Goal: Information Seeking & Learning: Learn about a topic

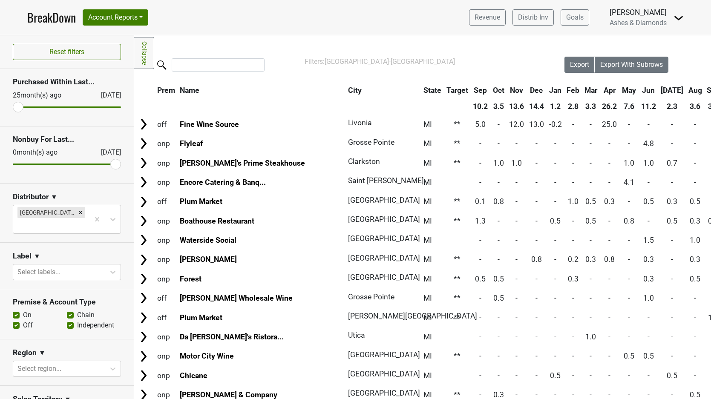
scroll to position [1148, 11]
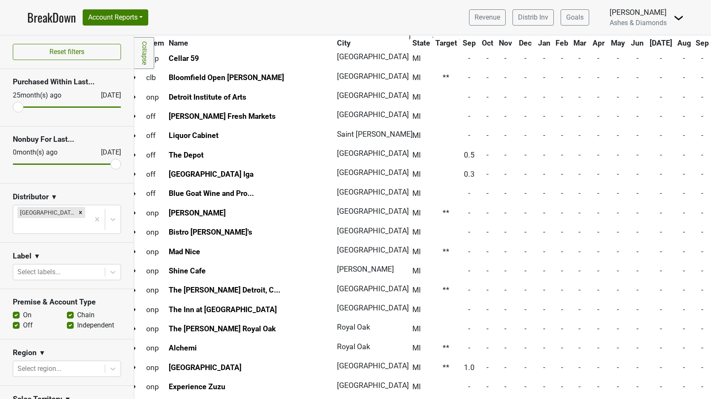
click at [54, 18] on link "BreakDown" at bounding box center [51, 18] width 49 height 18
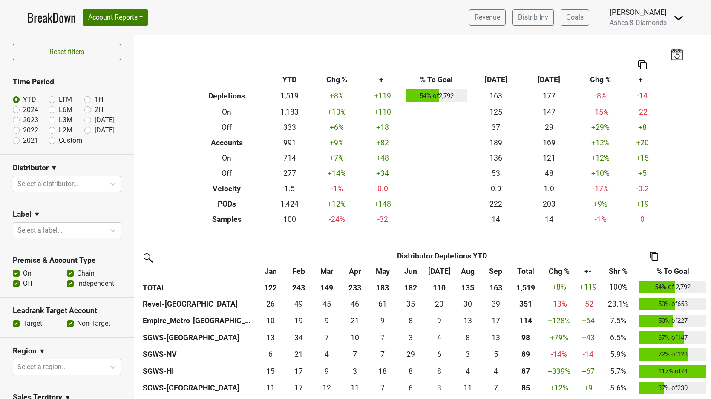
click at [95, 130] on label "[DATE]" at bounding box center [105, 130] width 20 height 10
click at [87, 130] on input "[DATE]" at bounding box center [101, 129] width 34 height 9
radio input "true"
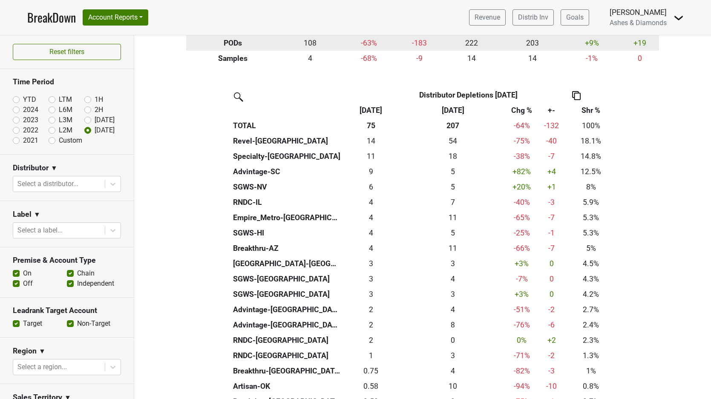
scroll to position [182, 0]
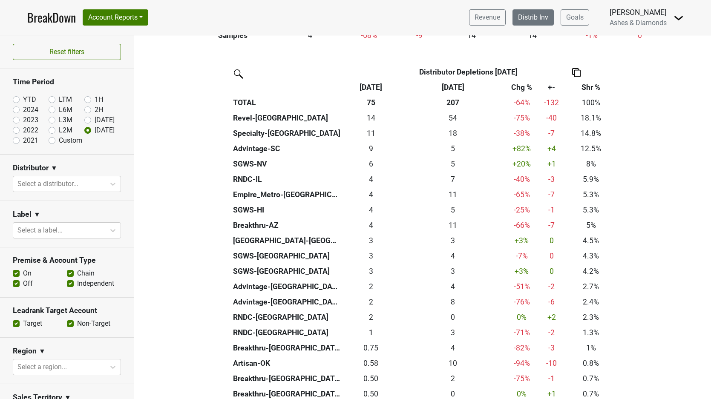
click at [539, 18] on link "Distrib Inv" at bounding box center [532, 17] width 41 height 16
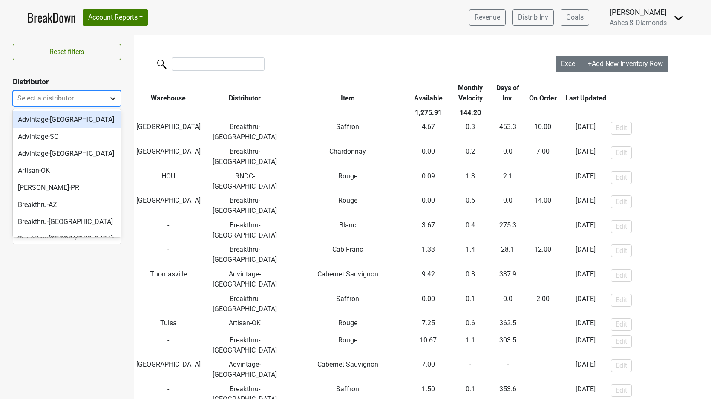
click at [109, 95] on icon at bounding box center [113, 98] width 9 height 9
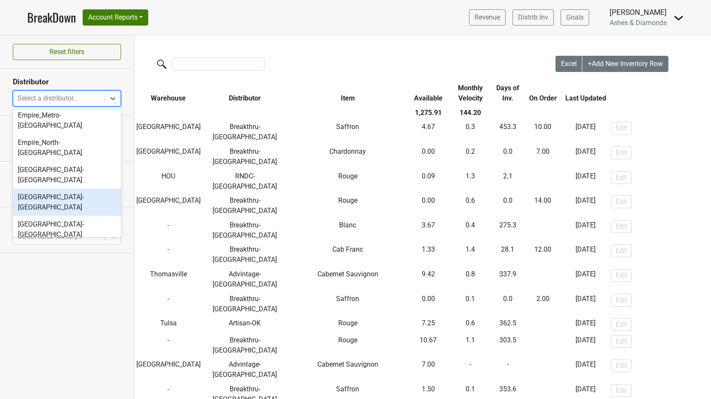
scroll to position [208, 0]
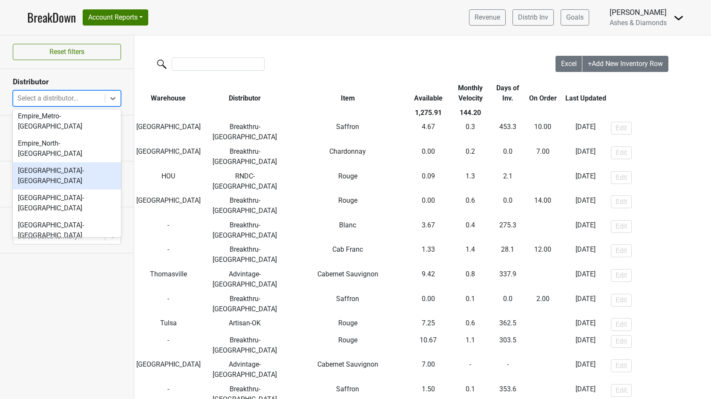
click at [72, 162] on div "[GEOGRAPHIC_DATA]-[GEOGRAPHIC_DATA]" at bounding box center [67, 175] width 108 height 27
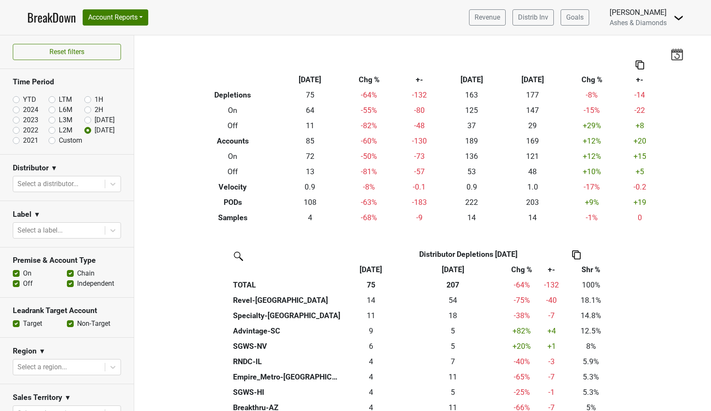
click at [40, 17] on link "BreakDown" at bounding box center [51, 18] width 49 height 18
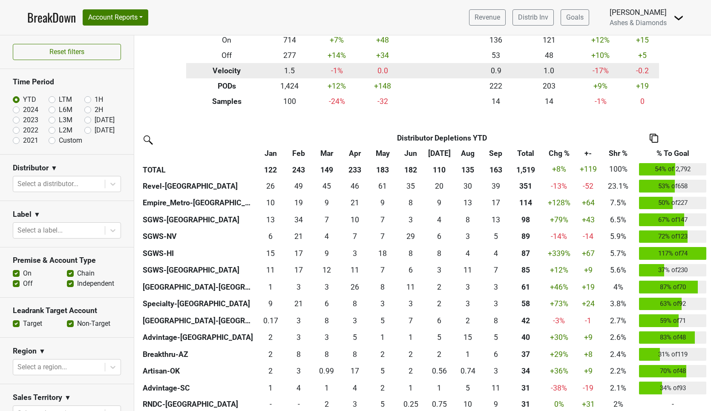
scroll to position [121, 0]
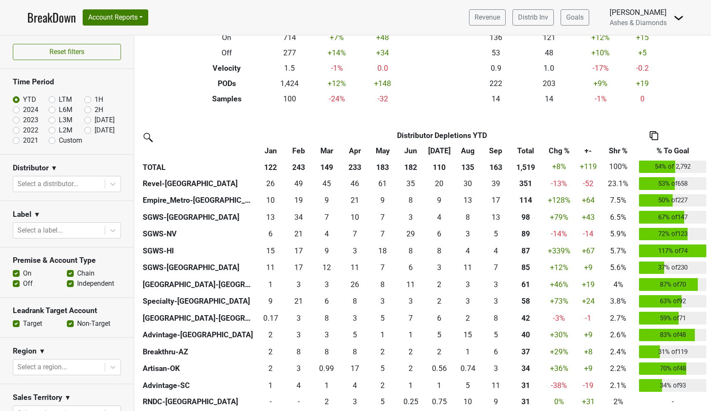
drag, startPoint x: 88, startPoint y: 131, endPoint x: 173, endPoint y: 144, distance: 86.3
click at [95, 131] on label "[DATE]" at bounding box center [105, 130] width 20 height 10
click at [88, 131] on input "[DATE]" at bounding box center [101, 129] width 34 height 9
radio input "true"
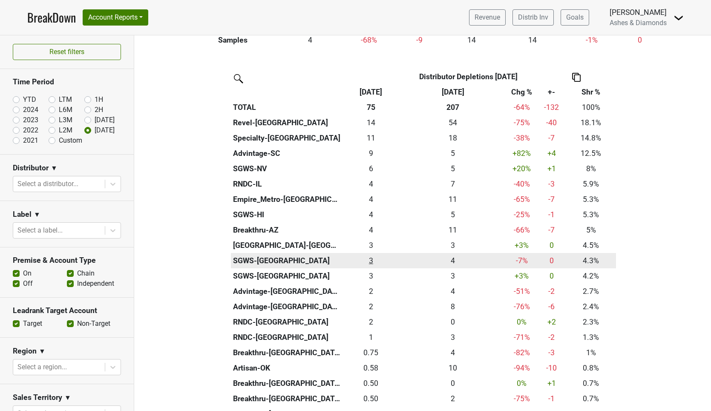
scroll to position [178, 0]
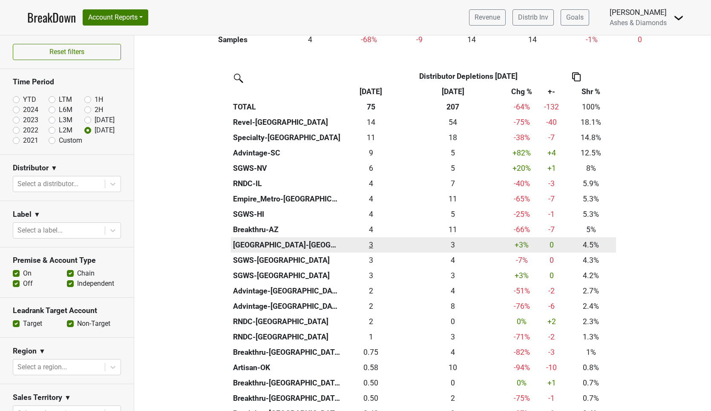
click at [370, 242] on div "3.417 3" at bounding box center [371, 244] width 53 height 11
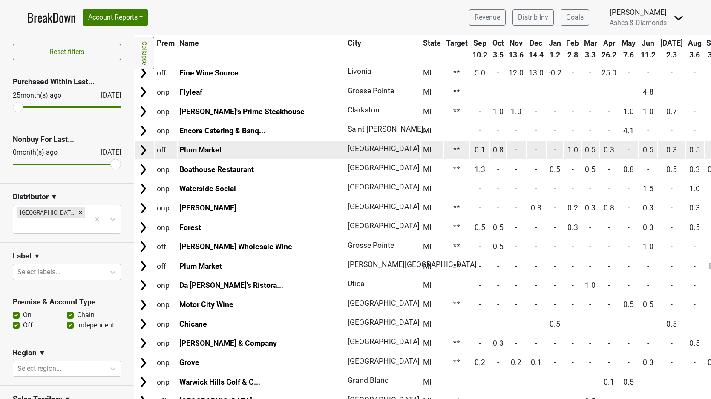
scroll to position [53, 0]
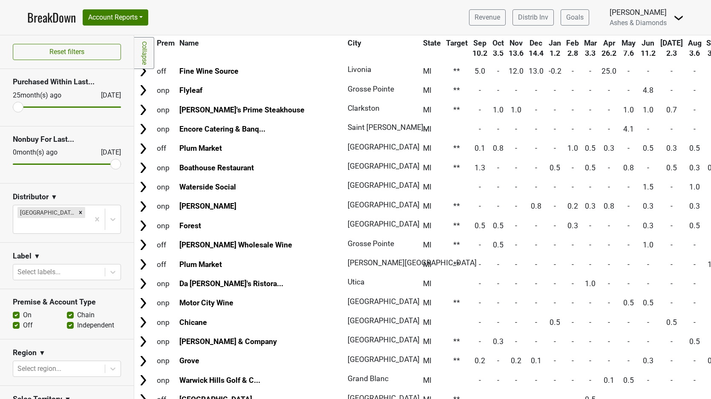
click at [32, 17] on link "BreakDown" at bounding box center [51, 18] width 49 height 18
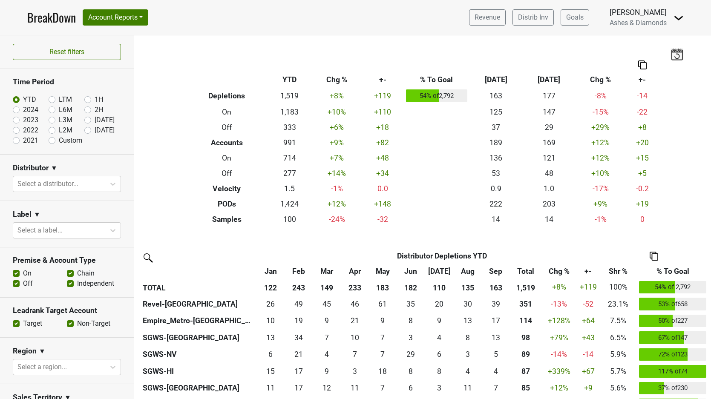
click at [95, 129] on label "Oct '25" at bounding box center [105, 130] width 20 height 10
click at [87, 129] on input "Oct '25" at bounding box center [101, 129] width 34 height 9
radio input "true"
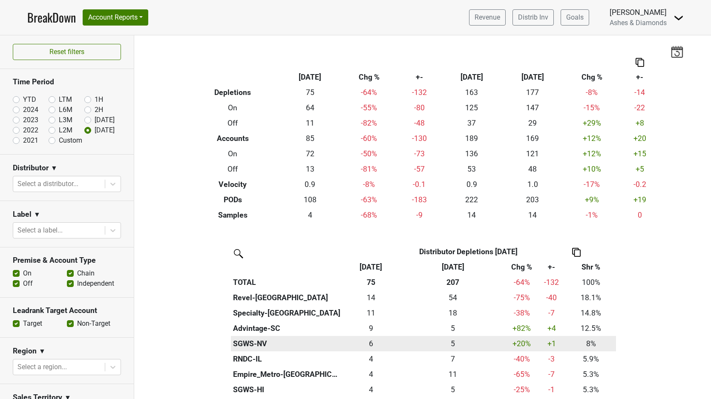
scroll to position [3, 0]
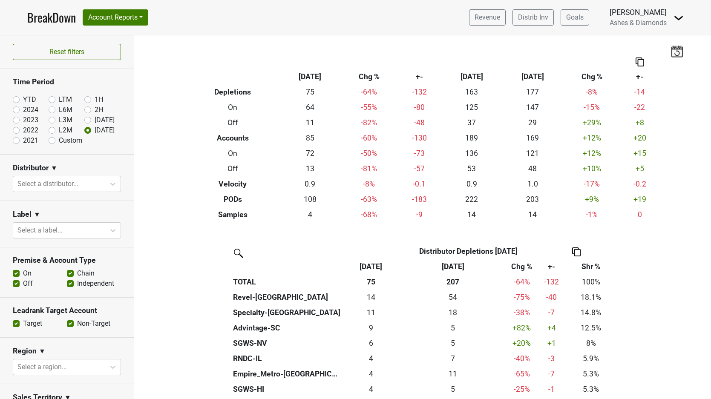
click at [23, 97] on label "YTD" at bounding box center [29, 100] width 13 height 10
click at [14, 97] on input "YTD" at bounding box center [30, 99] width 34 height 9
radio input "true"
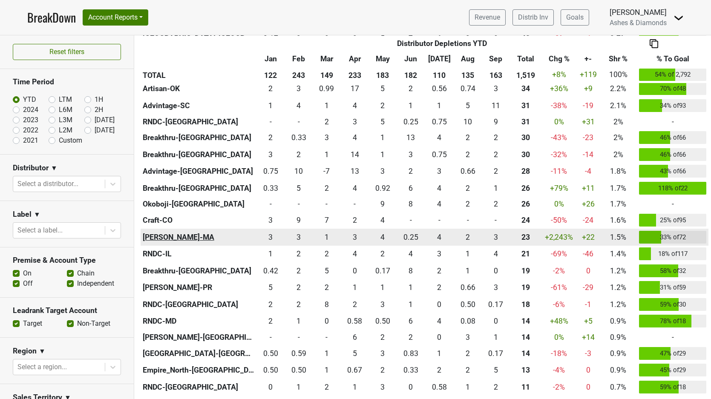
scroll to position [355, 0]
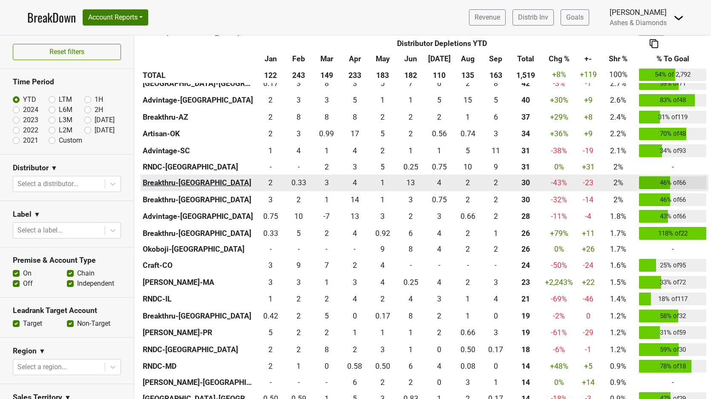
click at [191, 178] on th "Breakthru-[GEOGRAPHIC_DATA]" at bounding box center [199, 183] width 116 height 17
